Goal: Information Seeking & Learning: Check status

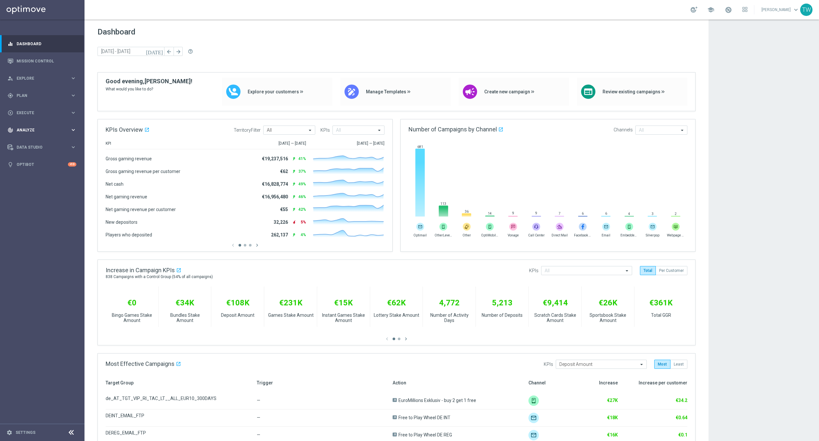
click at [73, 127] on icon "keyboard_arrow_right" at bounding box center [73, 130] width 6 height 6
click at [34, 142] on link "Customer 360" at bounding box center [42, 143] width 51 height 5
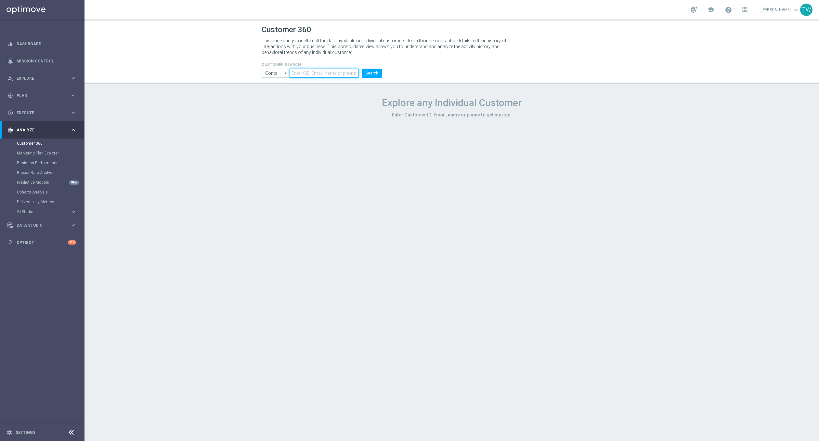
click at [333, 69] on input "text" at bounding box center [324, 73] width 69 height 9
paste input "21273339"
type input "21273339"
click at [362, 69] on button "Search" at bounding box center [372, 73] width 20 height 9
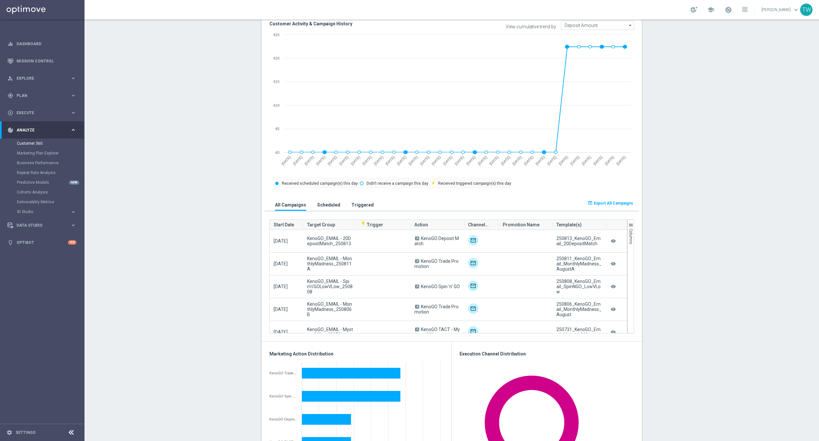
scroll to position [207, 0]
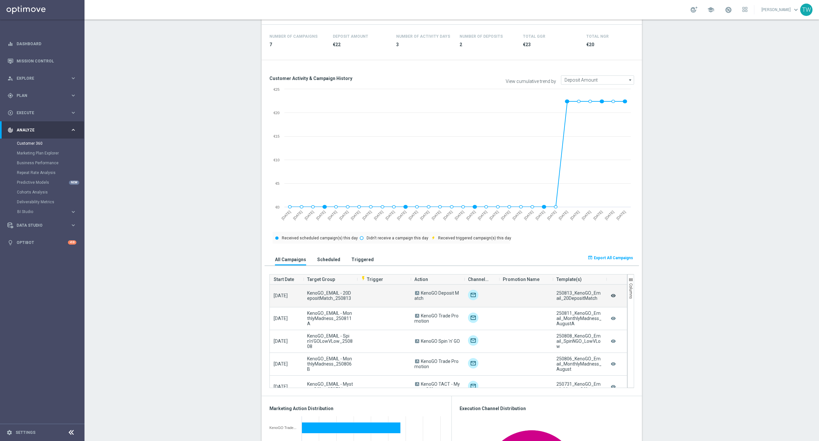
click at [615, 294] on icon "remove_red_eye" at bounding box center [613, 295] width 7 height 8
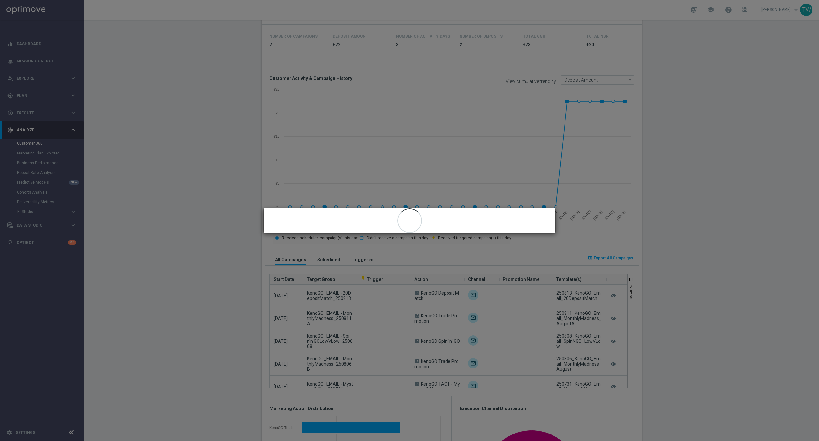
scroll to position [205, 0]
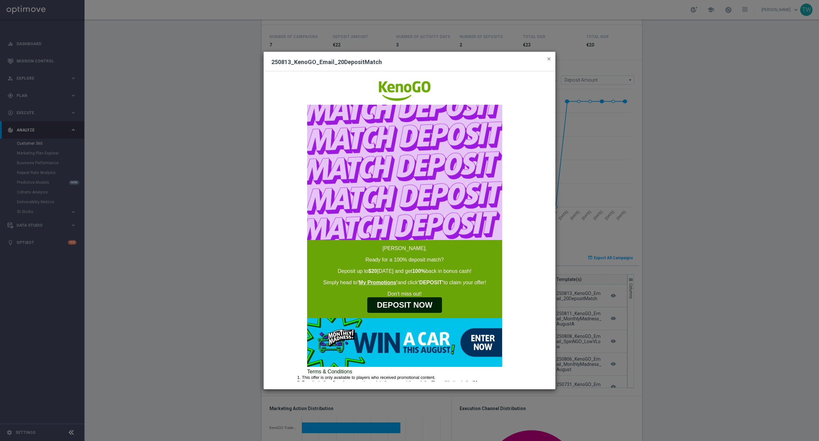
click at [672, 303] on modal-container "250813_KenoGO_Email_20DepositMatch close Your turn to get matched!   Carol, Rea…" at bounding box center [409, 220] width 819 height 441
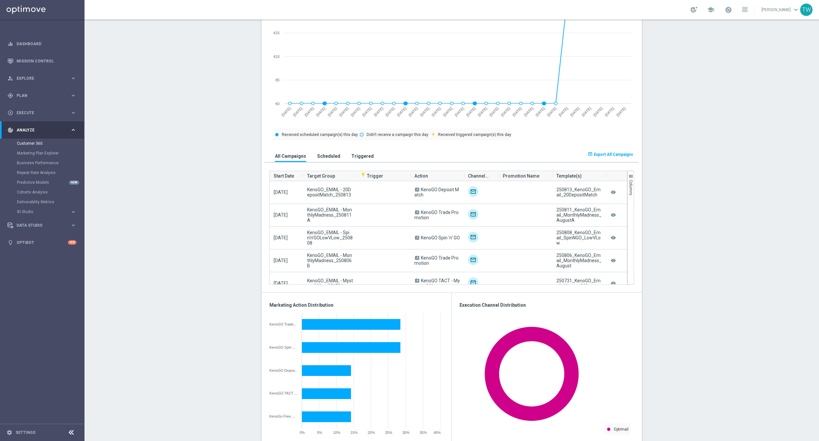
scroll to position [147, 0]
